Goal: Task Accomplishment & Management: Manage account settings

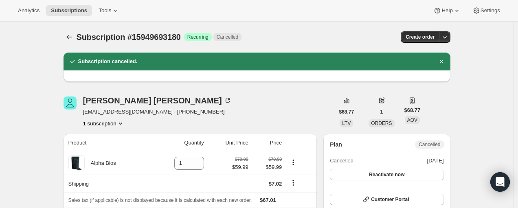
scroll to position [204, 0]
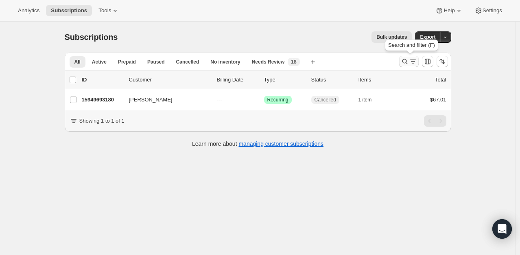
click at [416, 63] on icon "Search and filter results" at bounding box center [413, 61] width 8 height 8
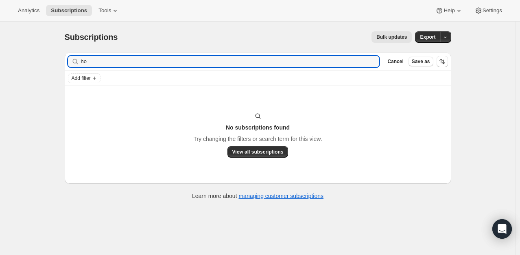
type input "h"
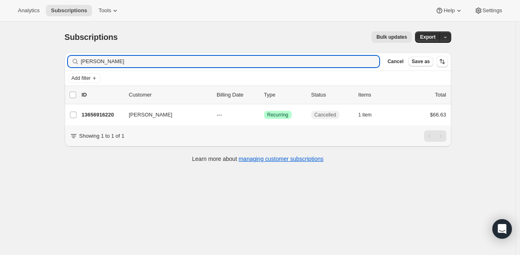
type input "elizabeth jones"
